Goal: Task Accomplishment & Management: Use online tool/utility

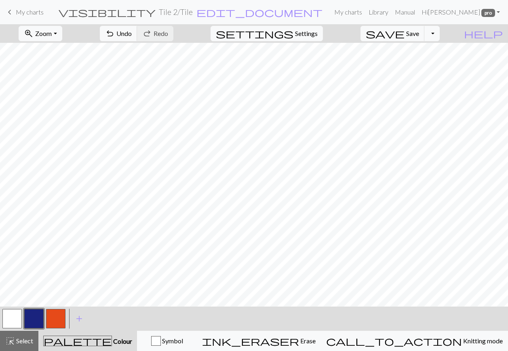
scroll to position [0, 21]
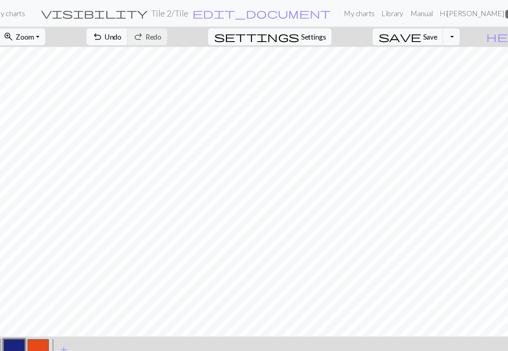
click at [406, 36] on span "Save" at bounding box center [412, 34] width 13 height 8
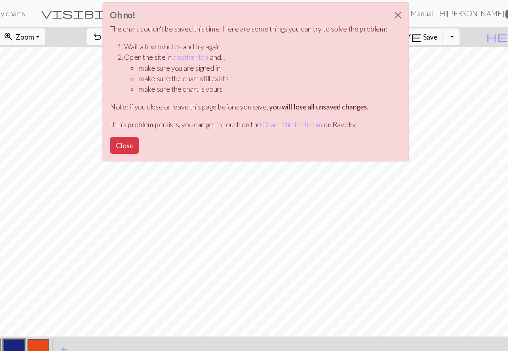
click at [374, 15] on button "Close" at bounding box center [383, 13] width 19 height 23
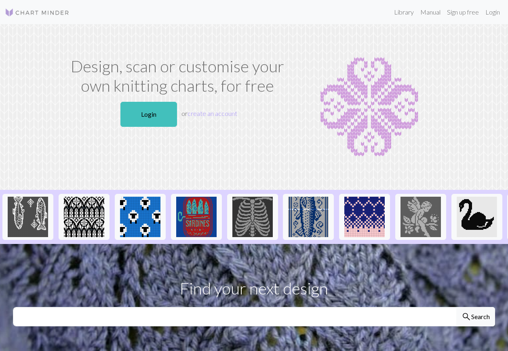
click at [156, 114] on link "Login" at bounding box center [149, 114] width 57 height 25
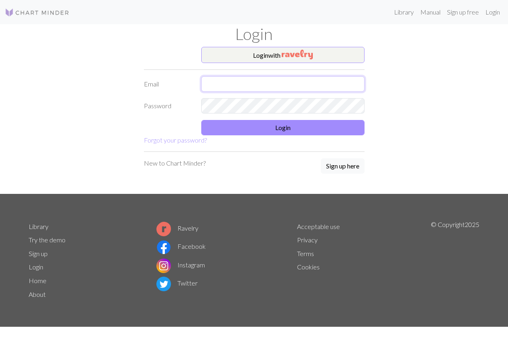
click at [291, 90] on input "text" at bounding box center [282, 83] width 163 height 15
type input "[EMAIL_ADDRESS][DOMAIN_NAME]"
click at [321, 127] on button "Login" at bounding box center [282, 127] width 163 height 15
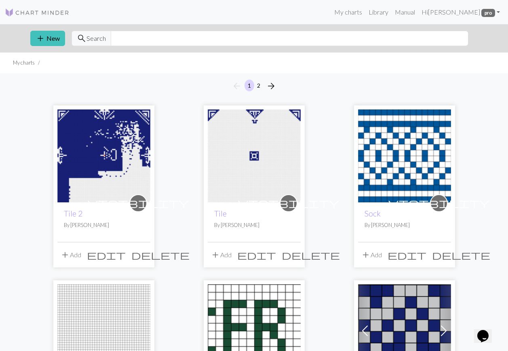
click at [120, 140] on img at bounding box center [103, 156] width 93 height 93
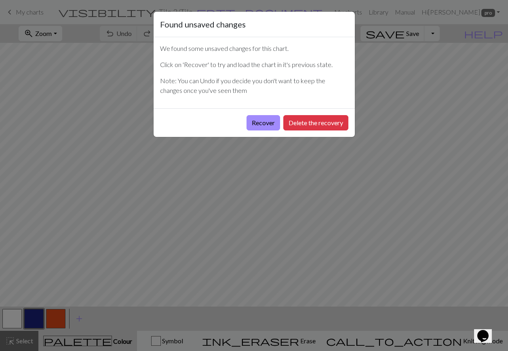
click at [263, 123] on button "Recover" at bounding box center [264, 122] width 34 height 15
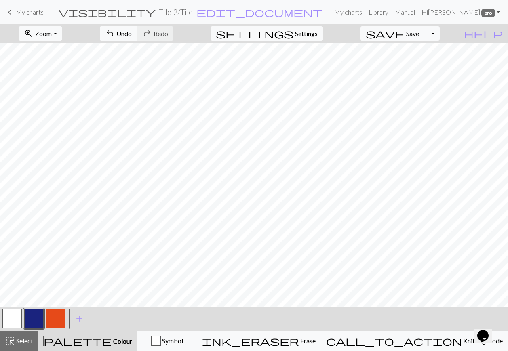
click at [62, 35] on button "zoom_in Zoom Zoom" at bounding box center [40, 33] width 43 height 15
click at [62, 100] on button "50%" at bounding box center [51, 97] width 64 height 13
click at [12, 320] on button "button" at bounding box center [11, 318] width 19 height 19
click at [33, 322] on button "button" at bounding box center [33, 318] width 19 height 19
click at [17, 317] on button "button" at bounding box center [11, 318] width 19 height 19
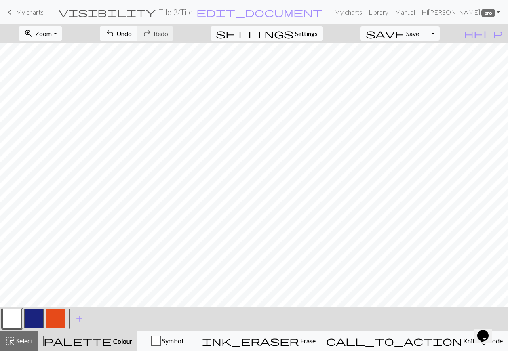
click at [32, 315] on button "button" at bounding box center [33, 318] width 19 height 19
click at [12, 320] on button "button" at bounding box center [11, 318] width 19 height 19
click at [28, 321] on button "button" at bounding box center [33, 318] width 19 height 19
click at [11, 321] on button "button" at bounding box center [11, 318] width 19 height 19
click at [38, 320] on button "button" at bounding box center [33, 318] width 19 height 19
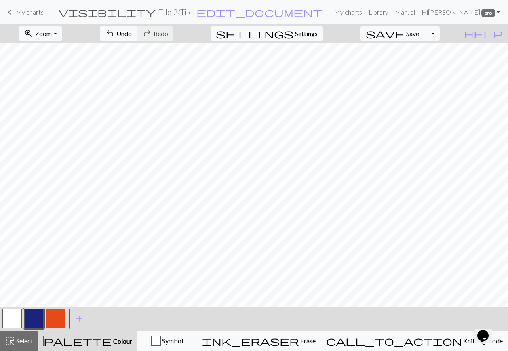
click at [14, 319] on button "button" at bounding box center [11, 318] width 19 height 19
click at [32, 318] on button "button" at bounding box center [33, 318] width 19 height 19
click at [12, 322] on button "button" at bounding box center [11, 318] width 19 height 19
click at [32, 320] on button "button" at bounding box center [33, 318] width 19 height 19
click at [11, 318] on button "button" at bounding box center [11, 318] width 19 height 19
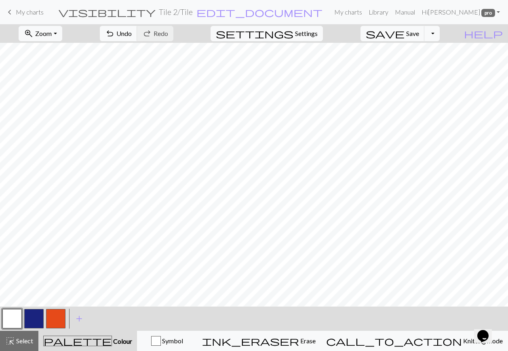
click at [419, 35] on span "Save" at bounding box center [412, 34] width 13 height 8
